Goal: Task Accomplishment & Management: Manage account settings

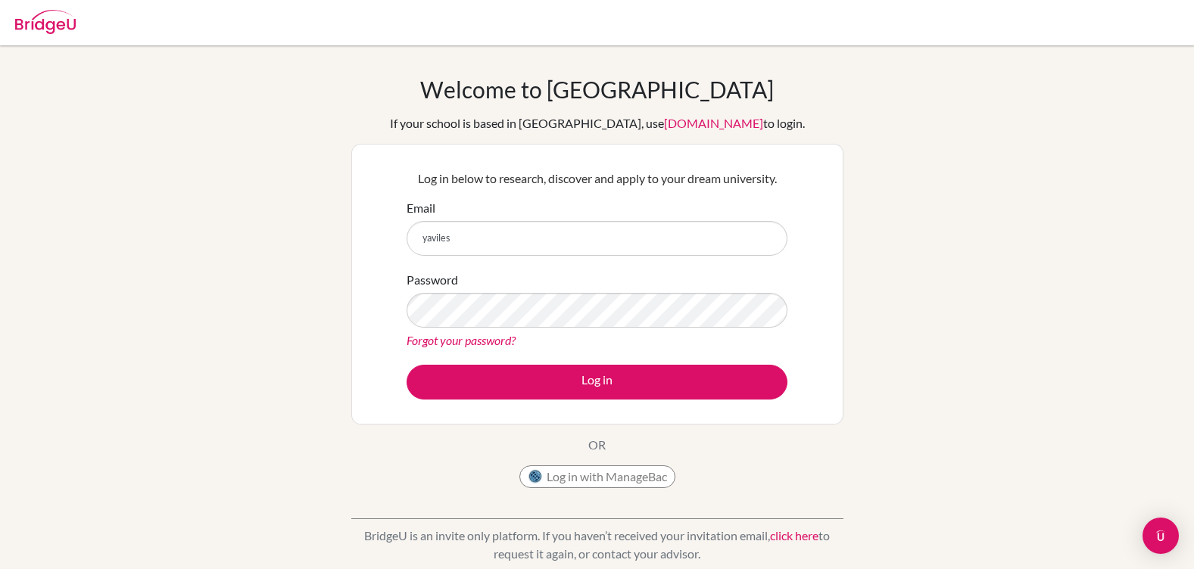
type input "yaviles@amschool.org"
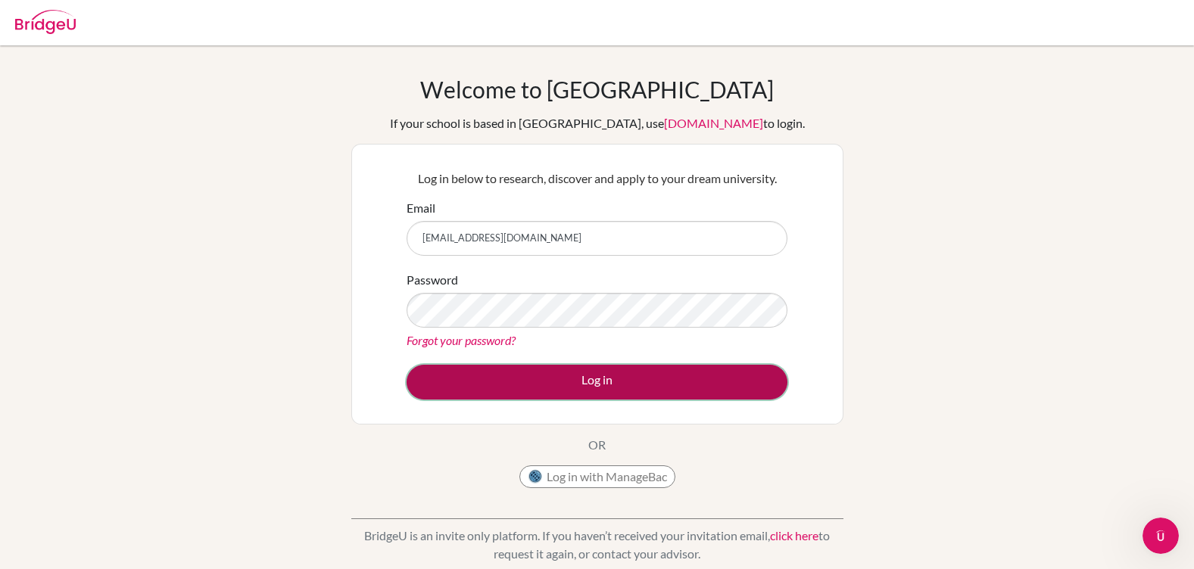
click at [589, 396] on button "Log in" at bounding box center [596, 382] width 381 height 35
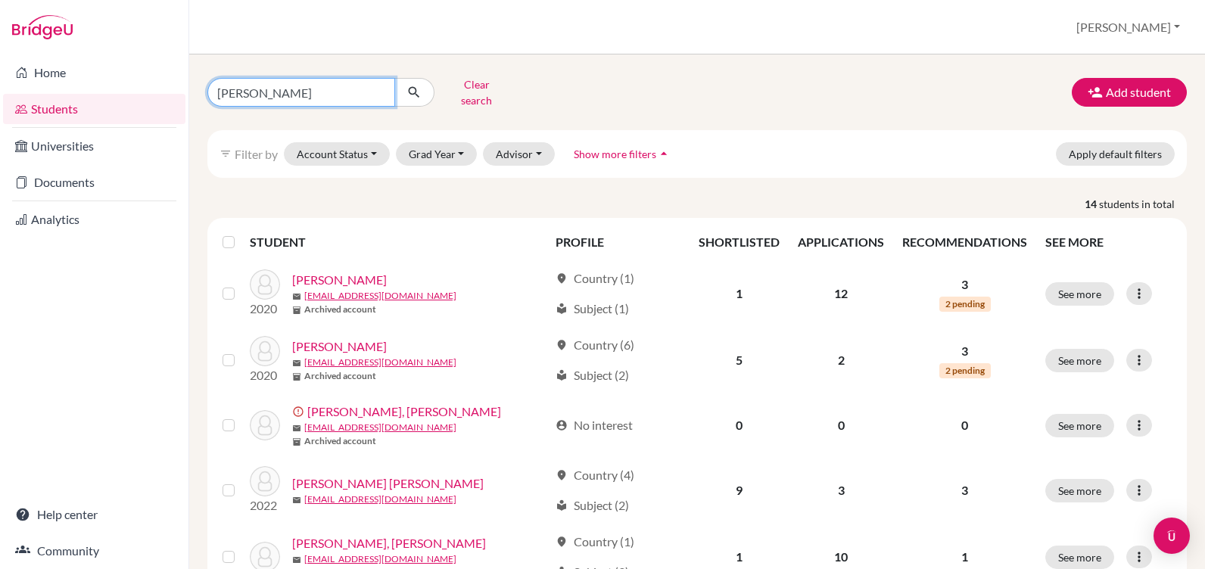
drag, startPoint x: 280, startPoint y: 92, endPoint x: 133, endPoint y: 92, distance: 146.8
click at [133, 92] on div "Home Students Universities Documents Analytics Help center Community Students o…" at bounding box center [602, 284] width 1205 height 569
type input "gonzalez"
click at [411, 88] on icon "submit" at bounding box center [413, 92] width 15 height 15
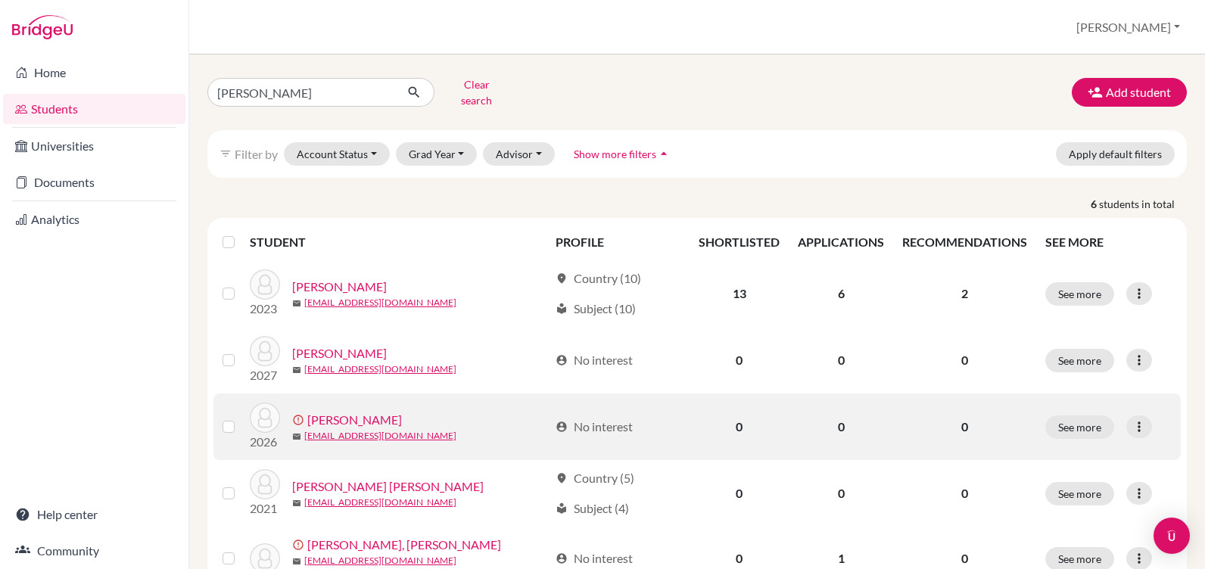
click at [347, 411] on link "[PERSON_NAME]" at bounding box center [354, 420] width 95 height 18
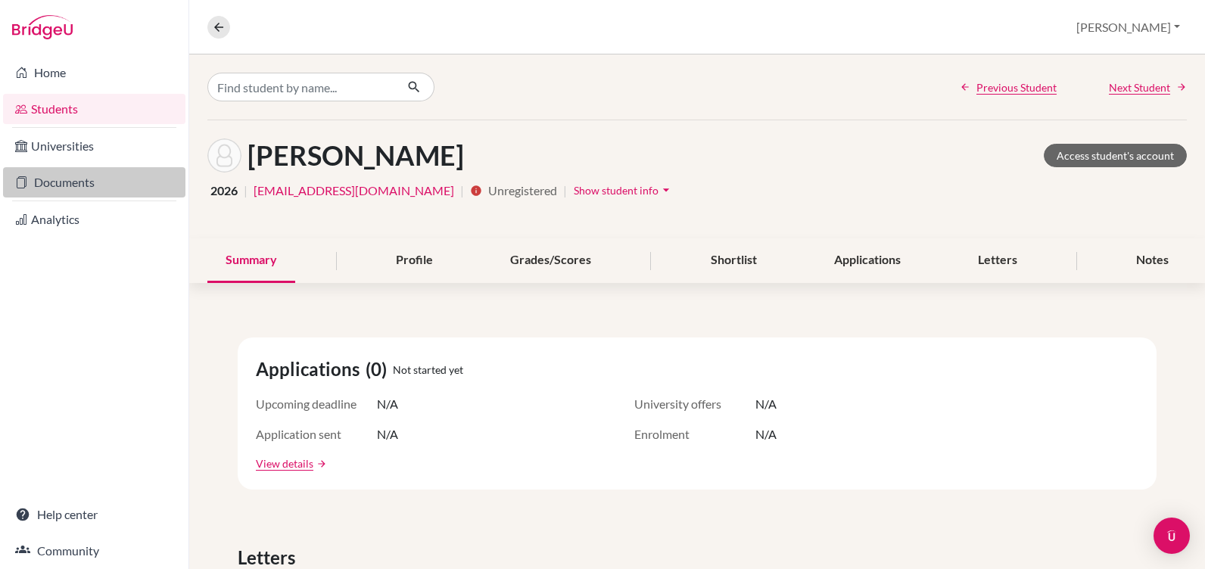
click at [81, 172] on link "Documents" at bounding box center [94, 182] width 182 height 30
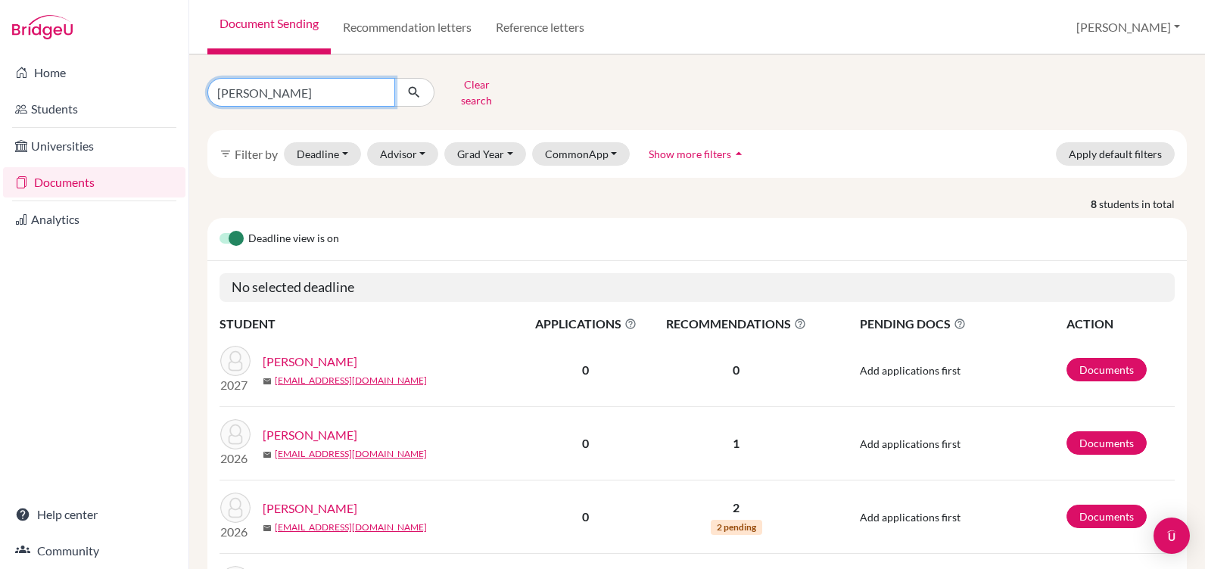
drag, startPoint x: 272, startPoint y: 87, endPoint x: 203, endPoint y: 91, distance: 69.0
click at [203, 91] on div "simon Clear search" at bounding box center [363, 92] width 334 height 39
type input "gonzalez"
click at [418, 91] on icon "submit" at bounding box center [413, 92] width 15 height 15
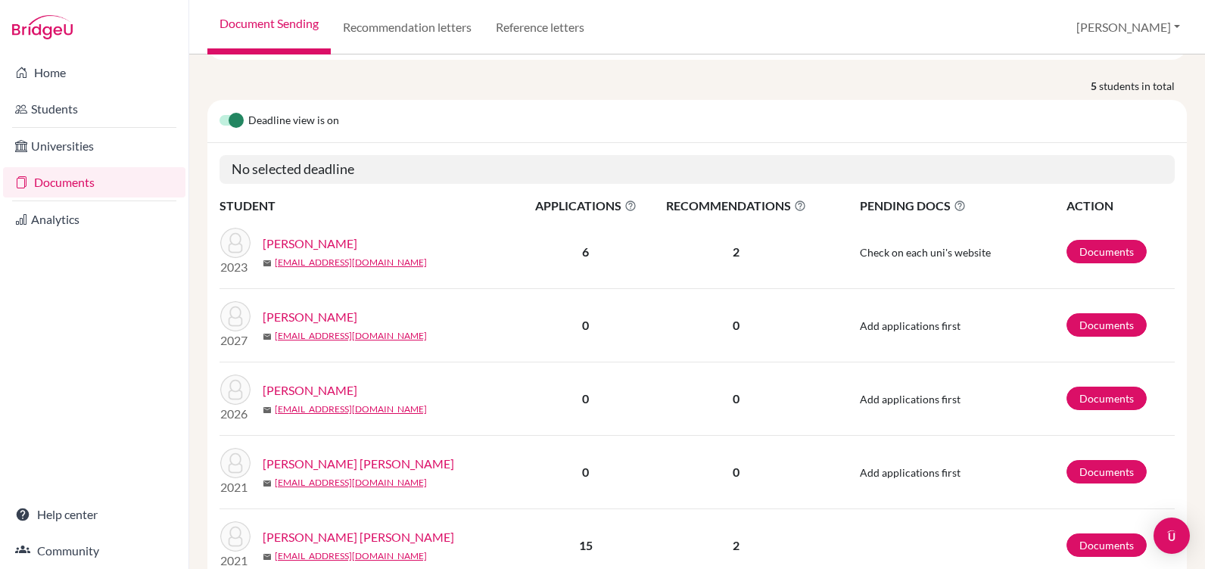
scroll to position [151, 0]
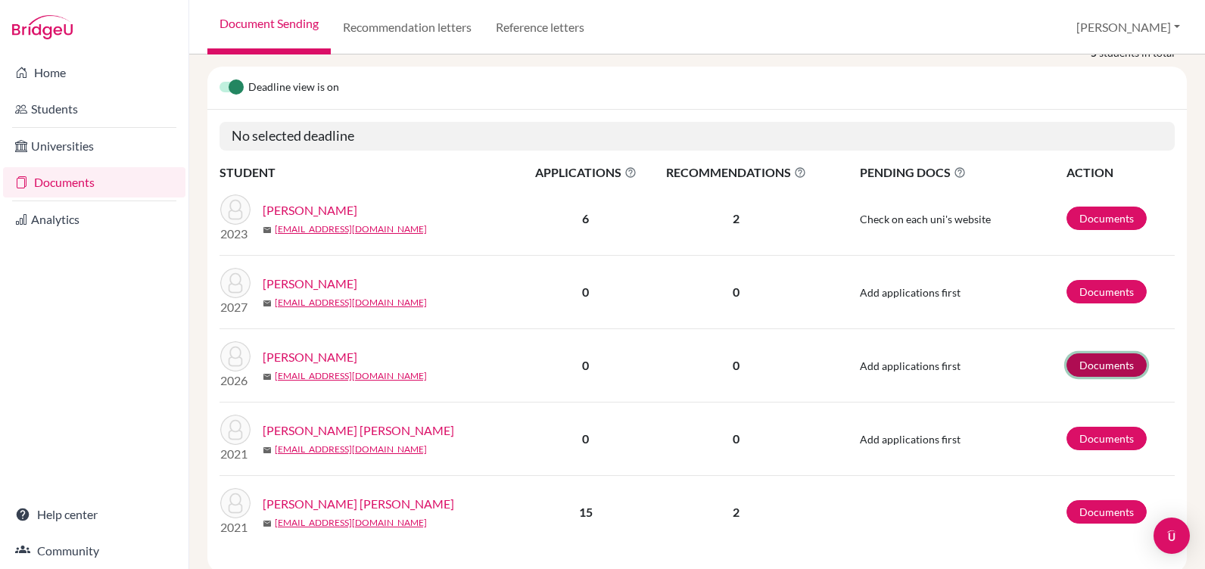
click at [1087, 353] on link "Documents" at bounding box center [1106, 364] width 80 height 23
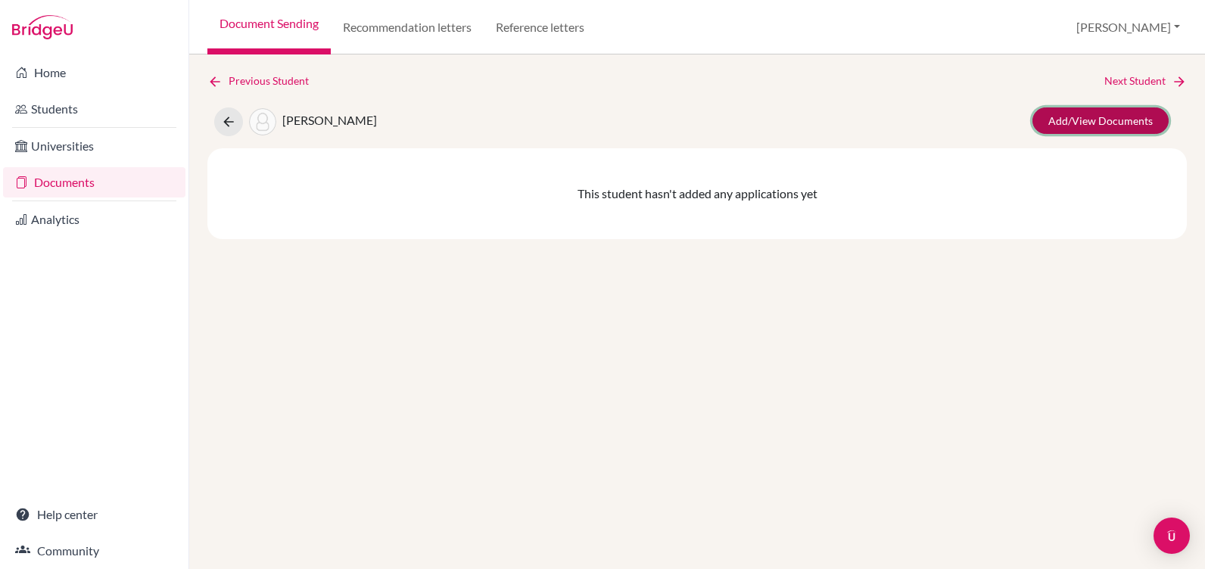
click at [1106, 120] on link "Add/View Documents" at bounding box center [1100, 120] width 136 height 26
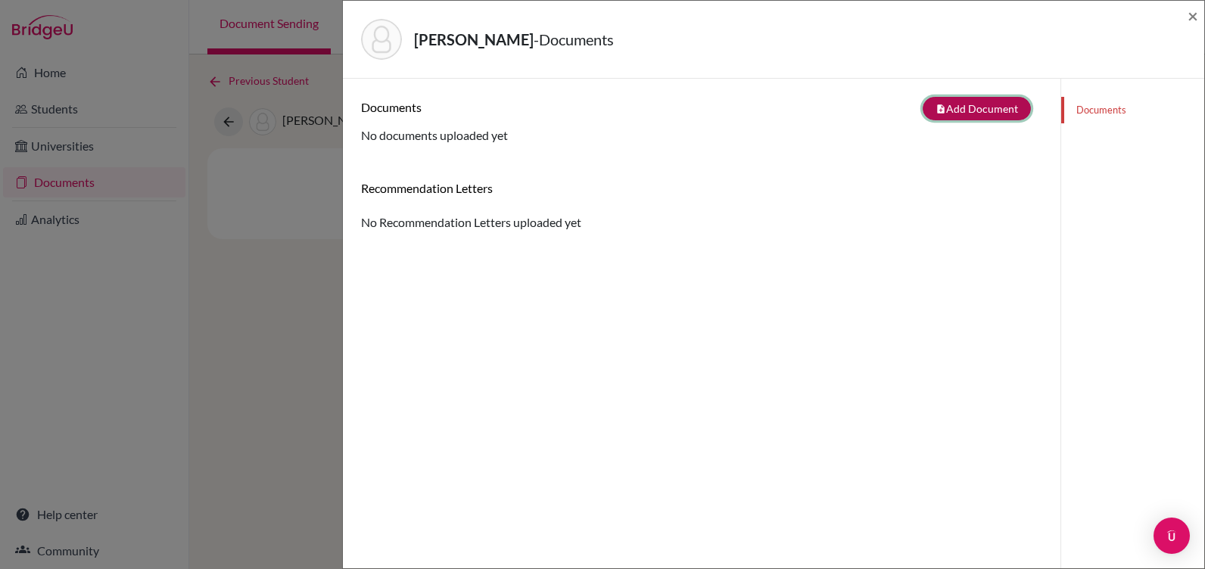
click at [970, 104] on button "note_add Add Document" at bounding box center [977, 108] width 108 height 23
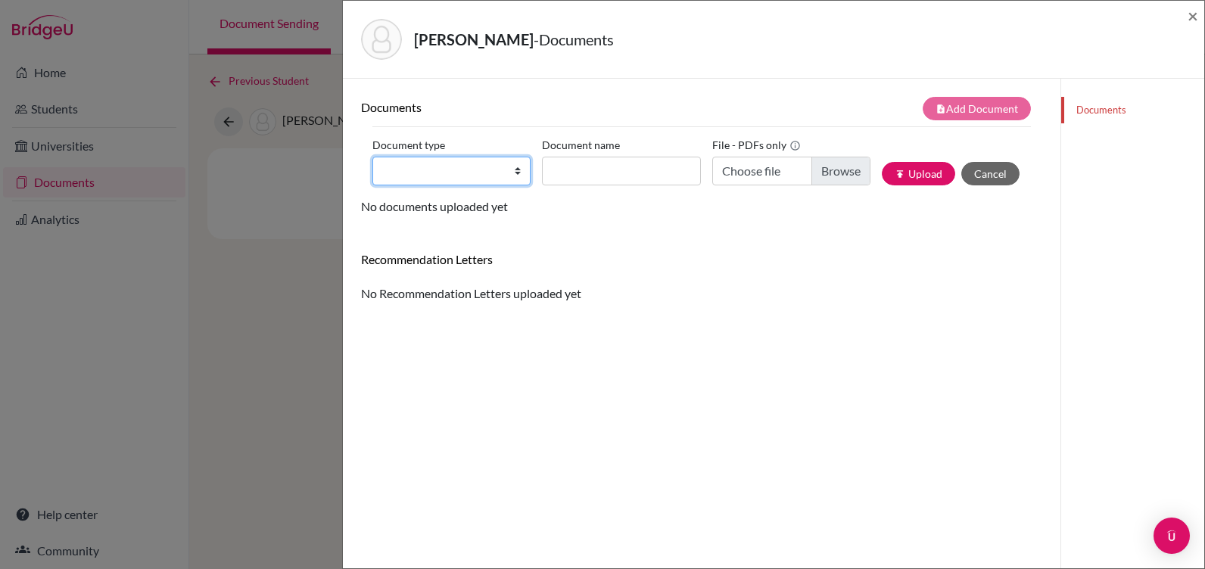
click at [415, 176] on select "Change explanation for Common App reports Counselor recommendation Internationa…" at bounding box center [451, 171] width 158 height 29
select select "2"
click at [372, 157] on select "Change explanation for Common App reports Counselor recommendation Internationa…" at bounding box center [451, 171] width 158 height 29
click at [565, 172] on input "Document name" at bounding box center [621, 171] width 158 height 29
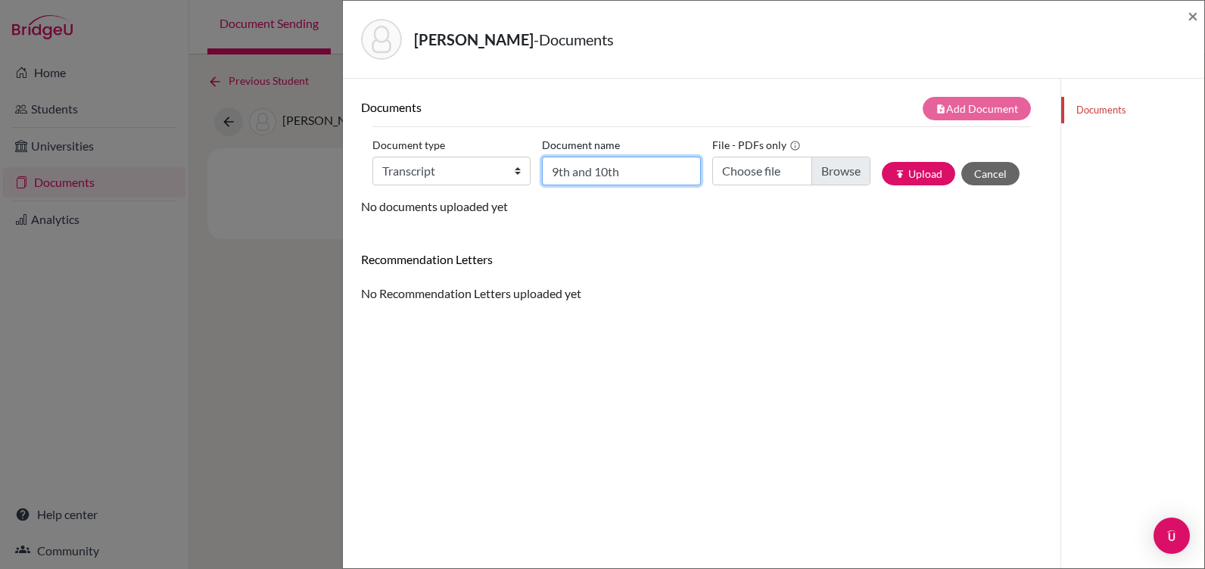
type input "9th and 10th"
click at [821, 172] on input "Choose file" at bounding box center [791, 171] width 158 height 29
type input "C:\fakepath\[PERSON_NAME].pdf"
click at [899, 170] on button "publish Upload" at bounding box center [918, 173] width 73 height 23
